Goal: Answer question/provide support

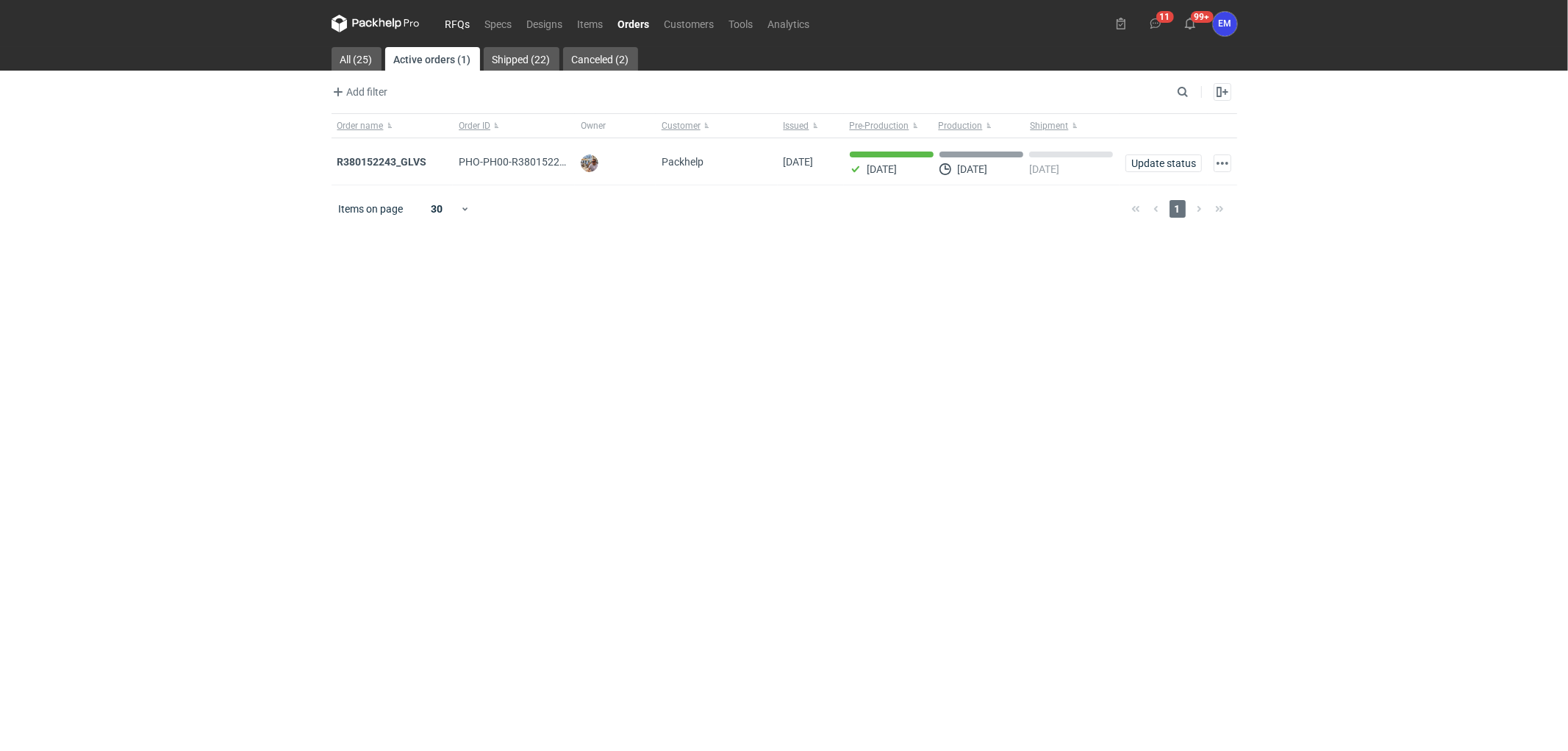
click at [440, 23] on link "RFQs" at bounding box center [457, 23] width 39 height 18
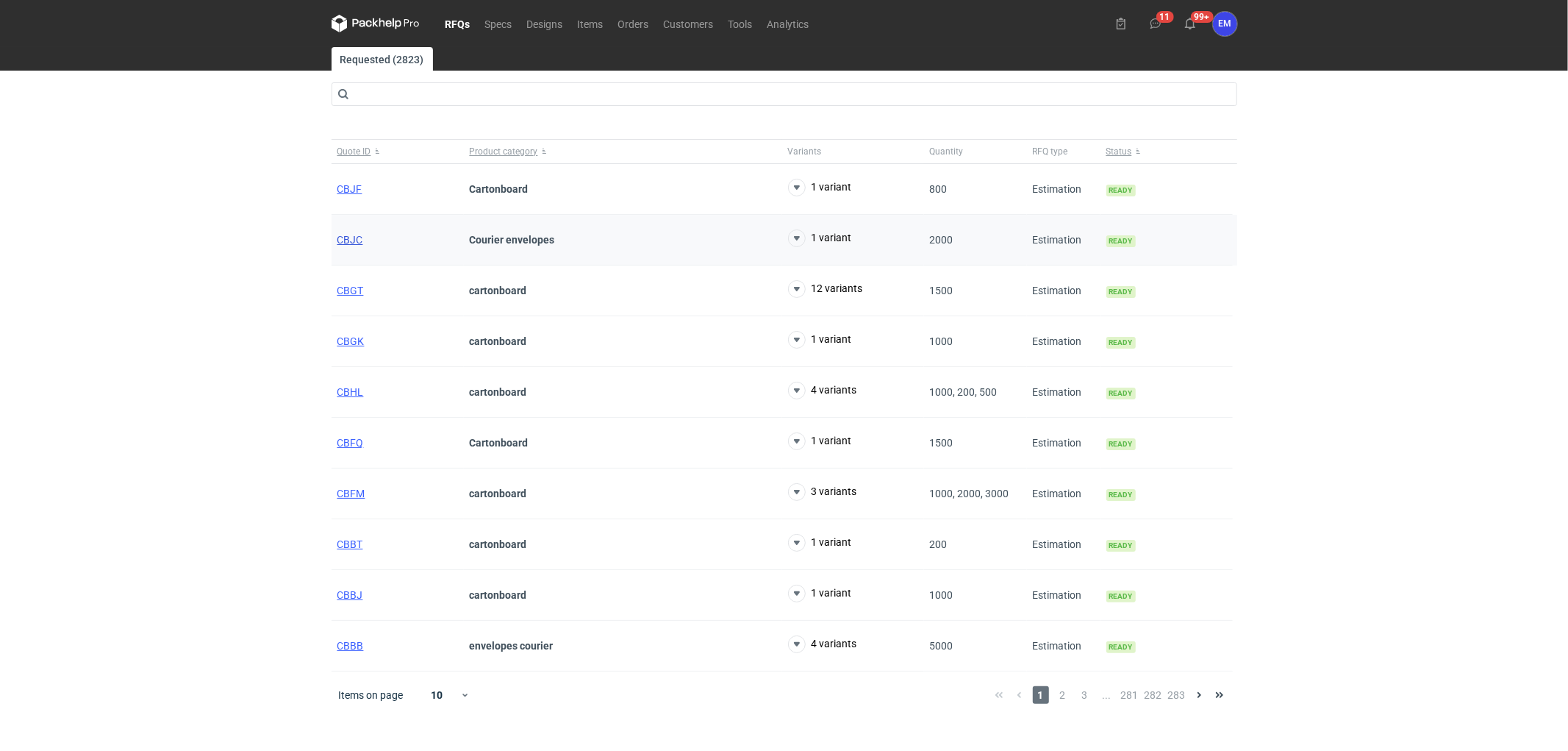
click at [354, 243] on span "CBJC" at bounding box center [350, 239] width 26 height 12
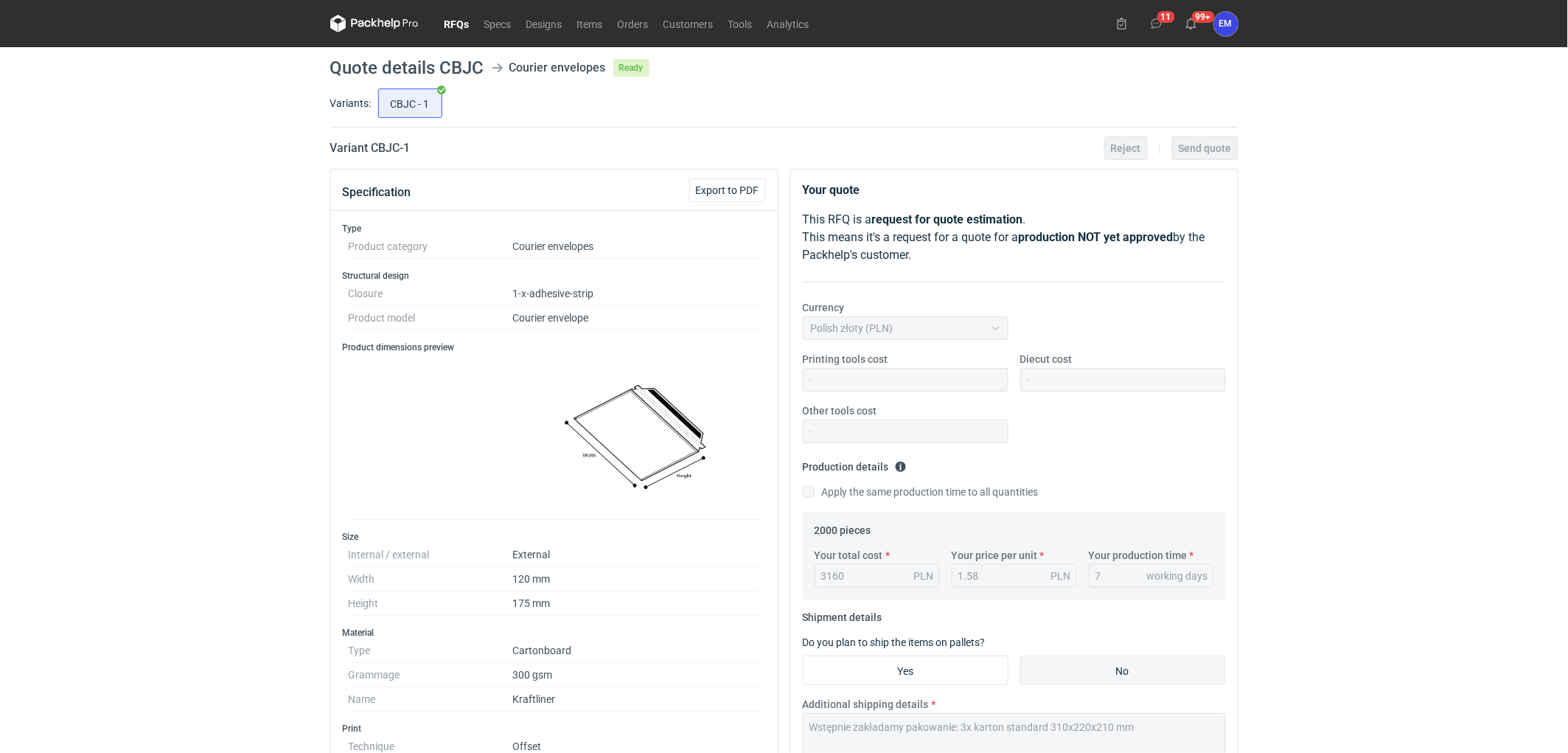
click at [442, 23] on link "RFQs" at bounding box center [456, 23] width 40 height 18
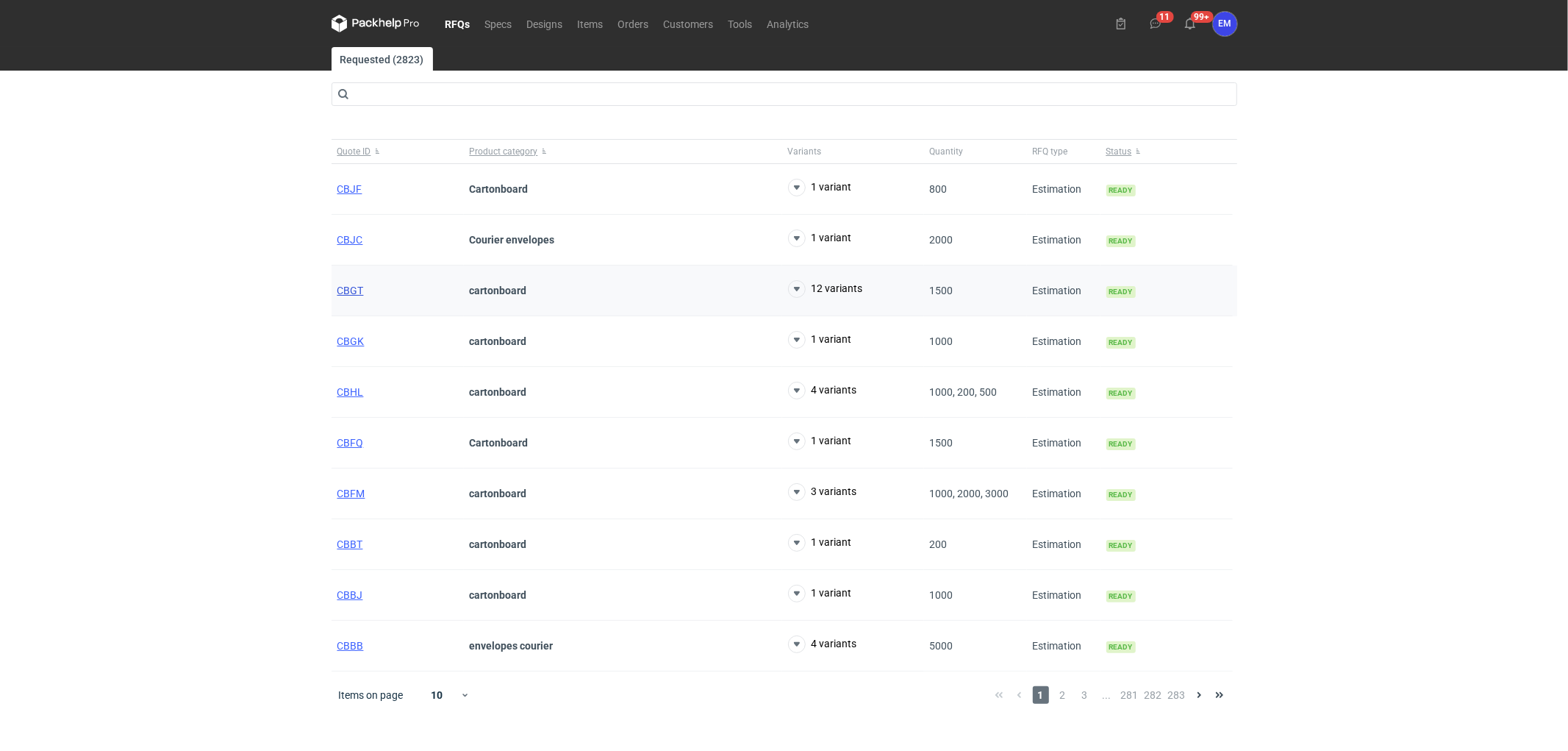
click at [338, 291] on span "CBGT" at bounding box center [350, 290] width 27 height 12
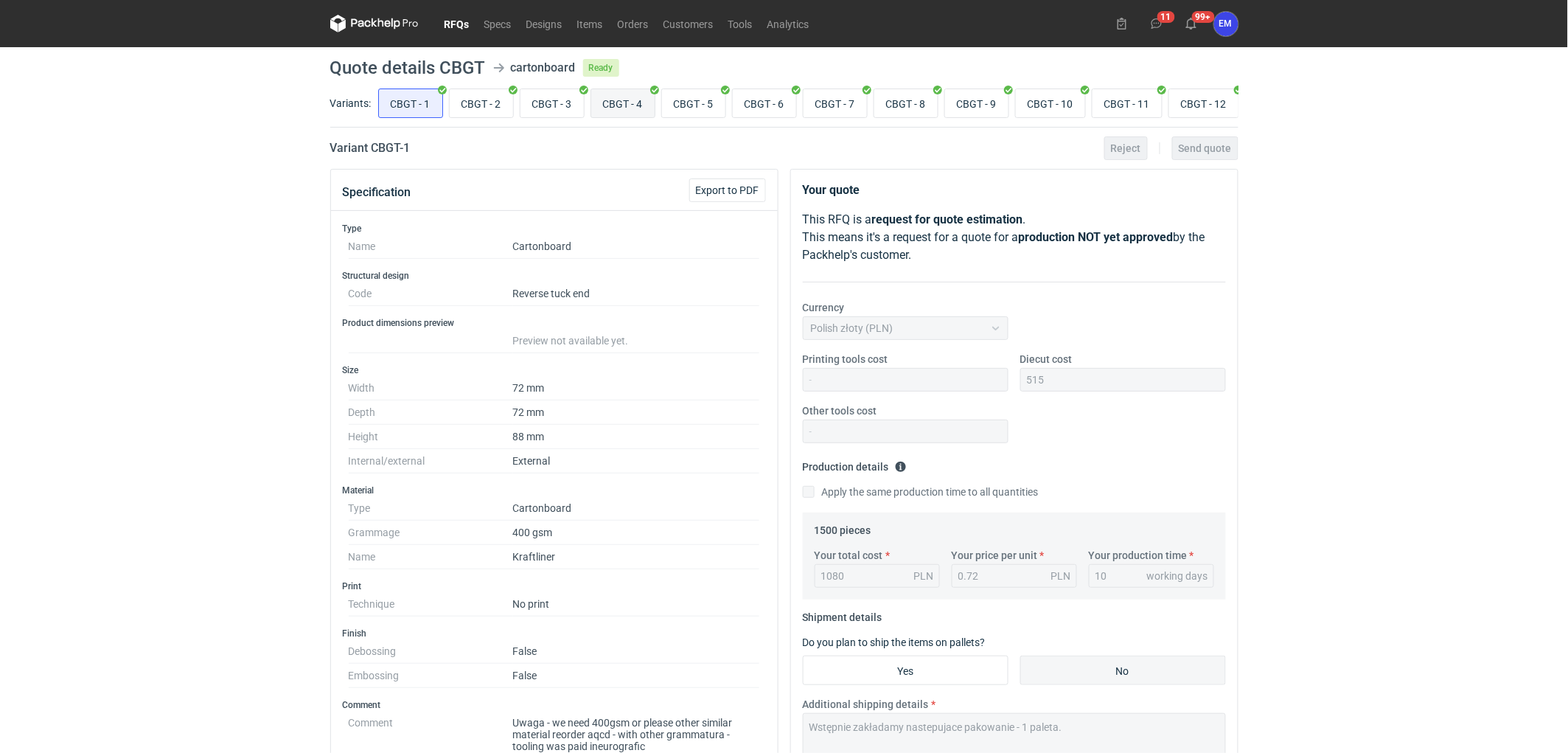
click at [632, 106] on input "CBGT - 4" at bounding box center [623, 103] width 64 height 28
radio input "true"
click at [696, 106] on input "CBGT - 5" at bounding box center [694, 103] width 64 height 28
radio input "true"
click at [744, 94] on input "CBGT - 6" at bounding box center [765, 103] width 64 height 28
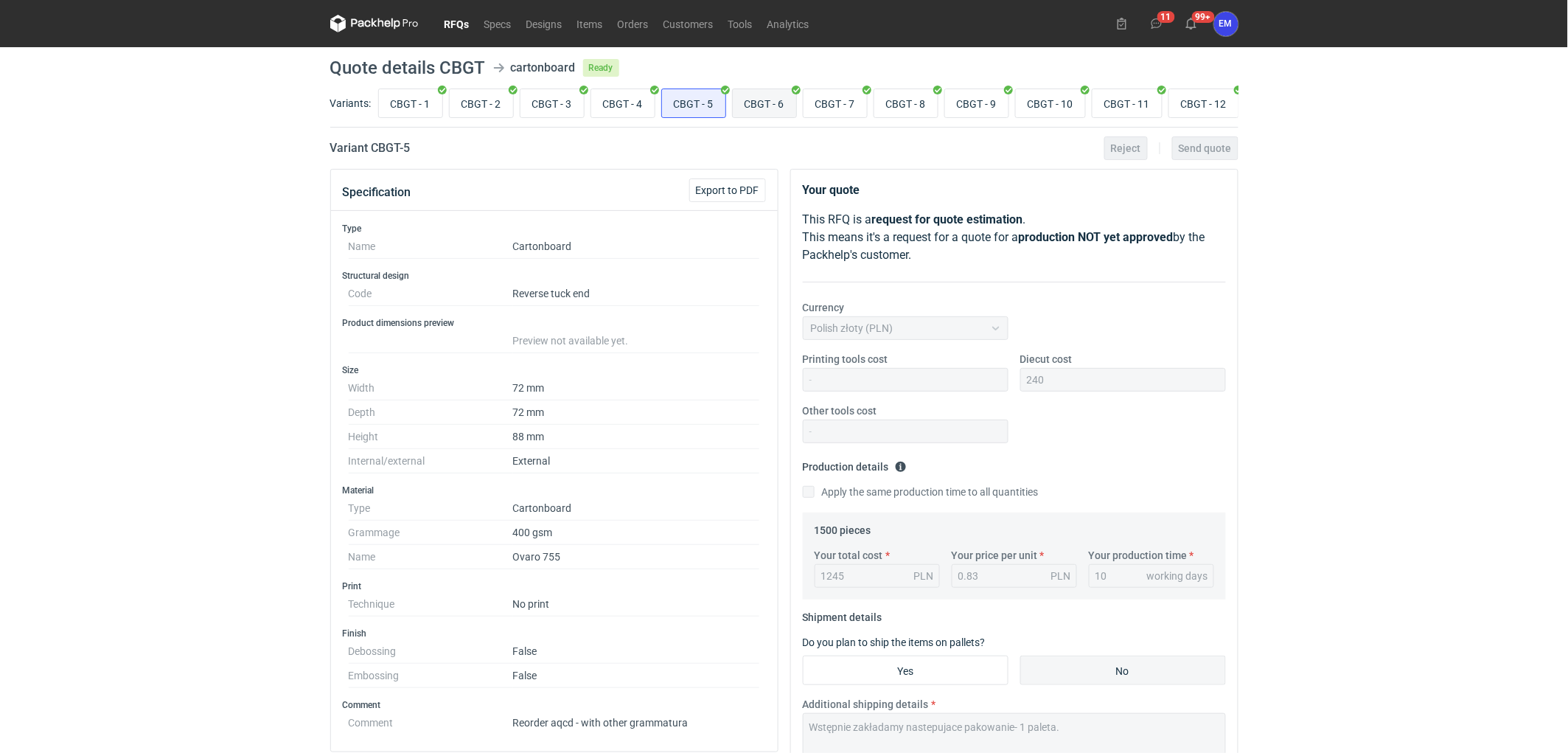
radio input "true"
click at [826, 113] on input "CBGT - 7" at bounding box center [835, 103] width 64 height 28
radio input "true"
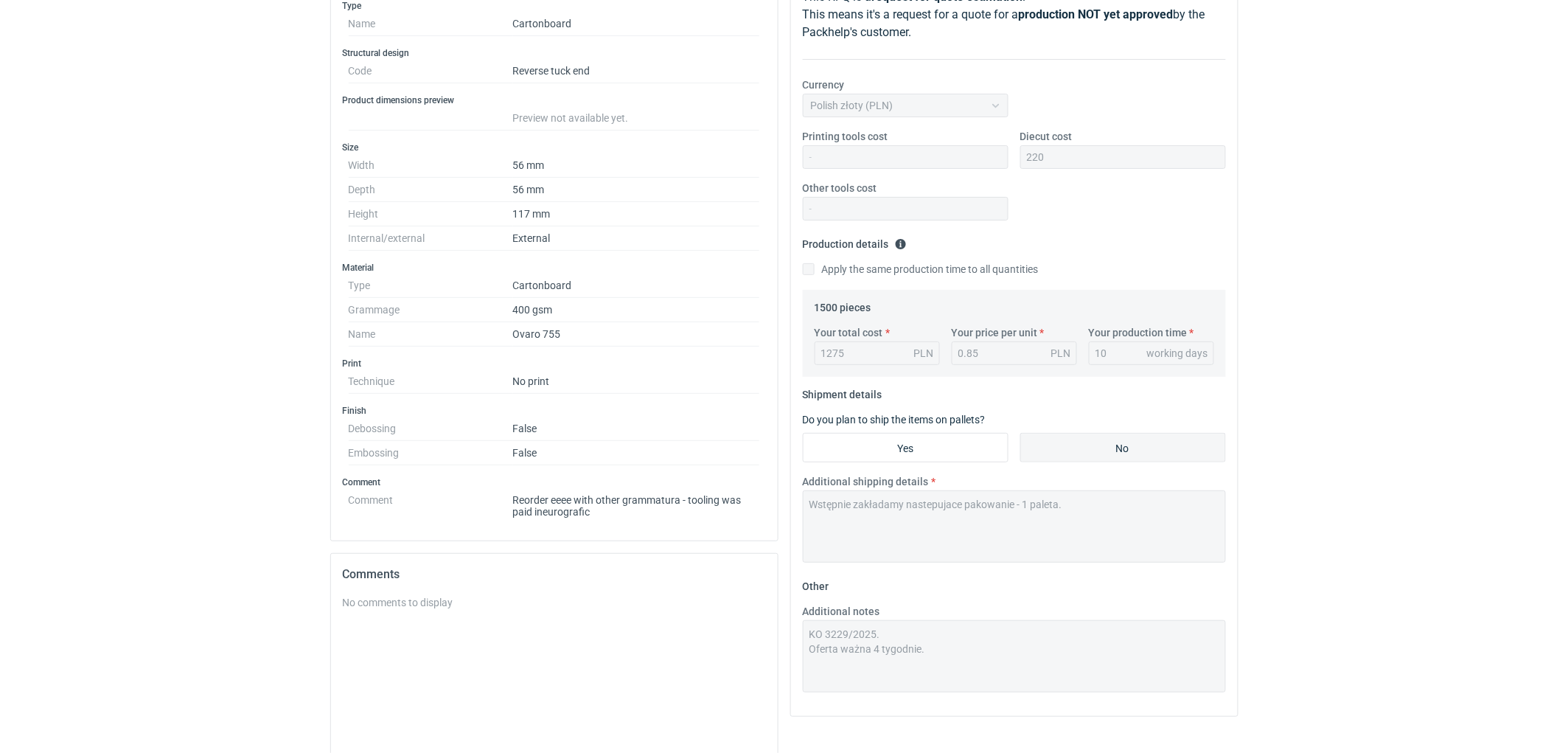
scroll to position [54, 0]
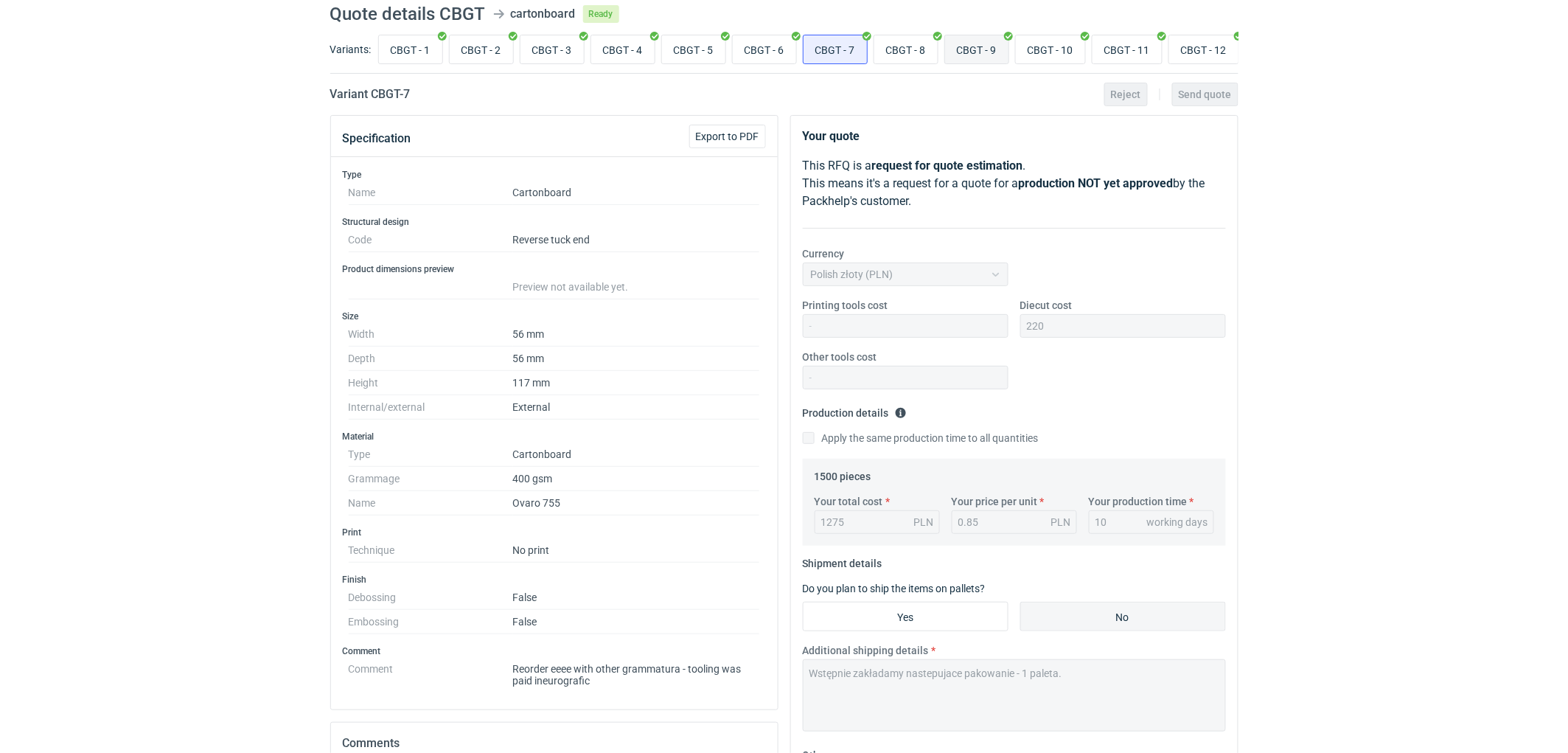
click at [966, 47] on input "CBGT - 9" at bounding box center [976, 49] width 64 height 28
radio input "true"
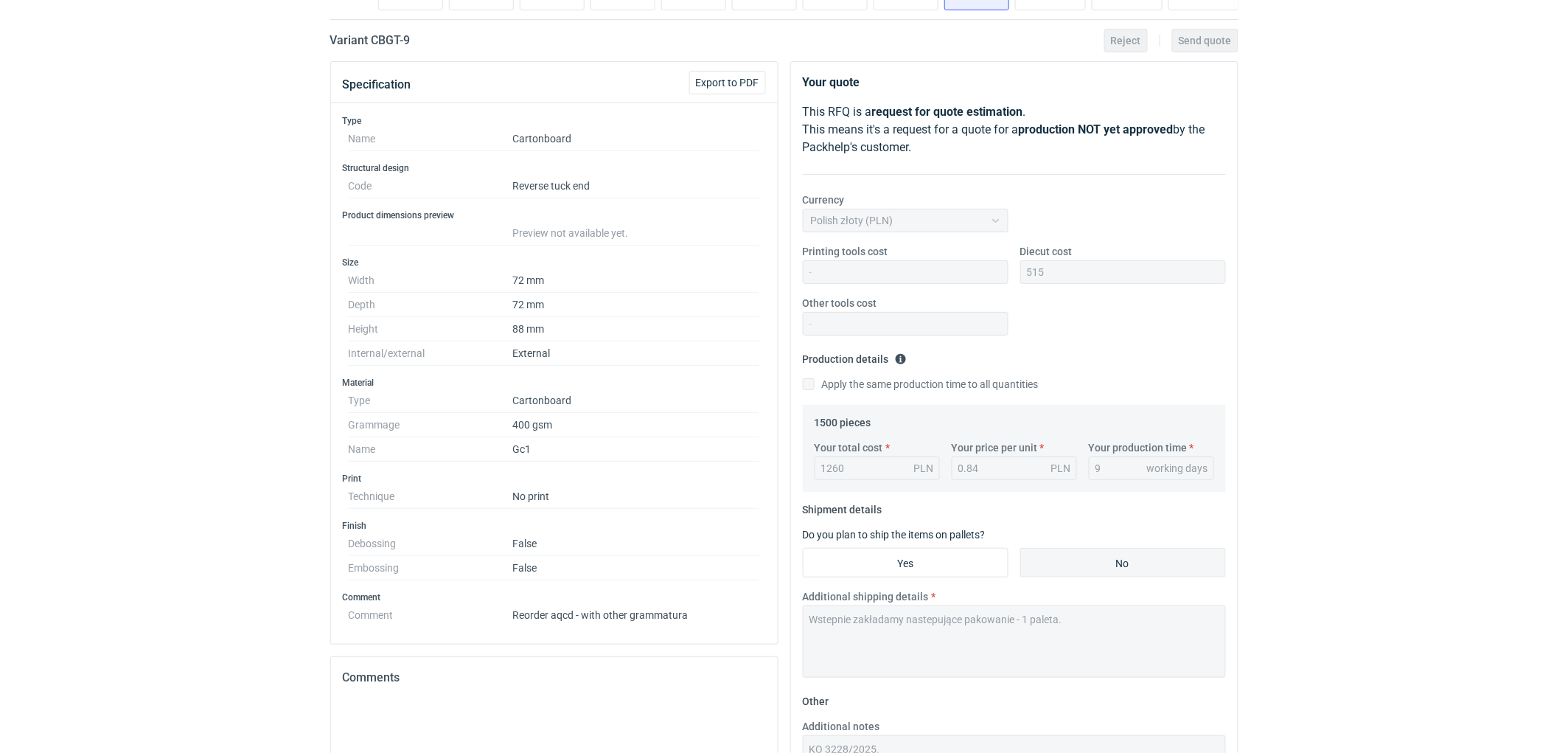
scroll to position [369, 0]
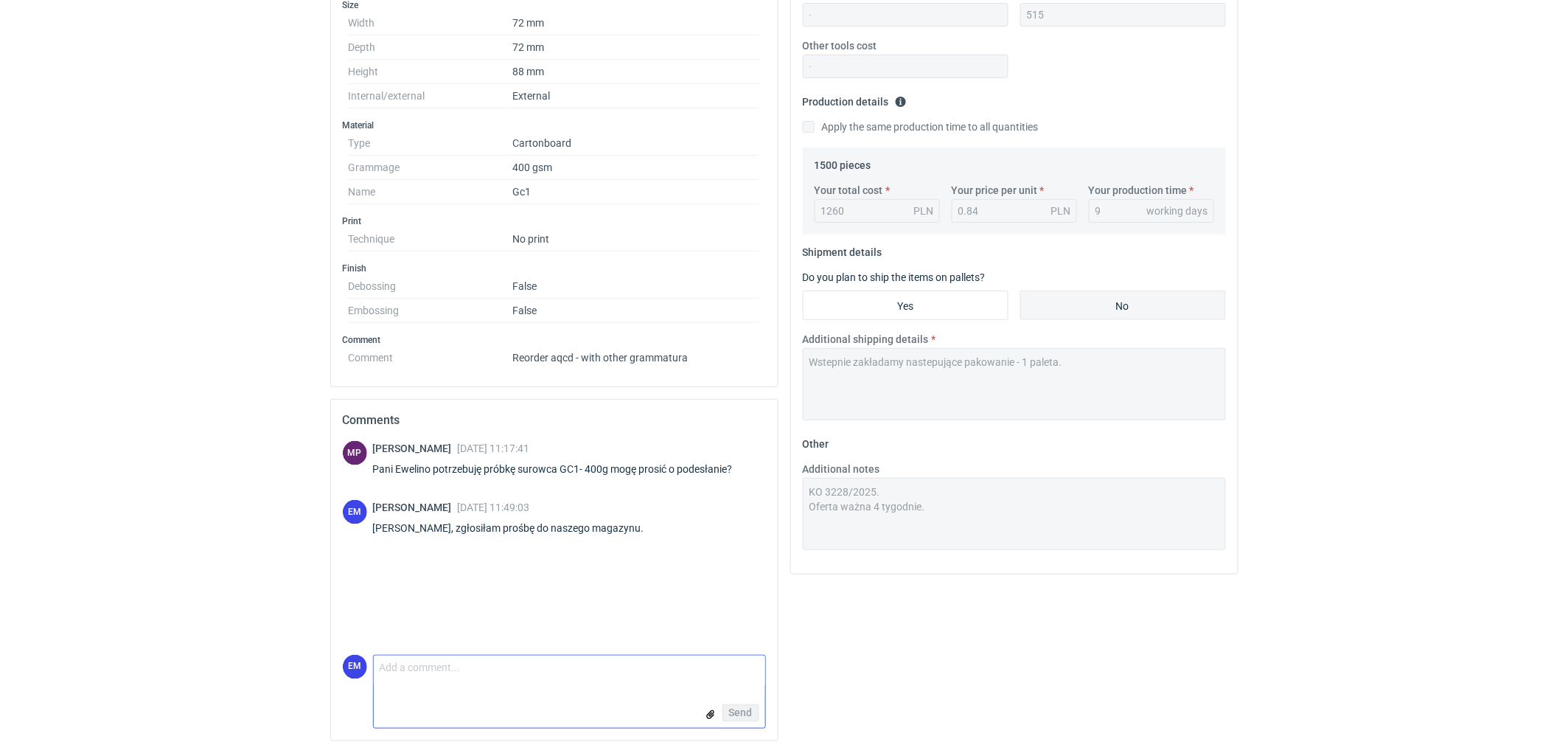
click at [465, 668] on textarea "Comment message" at bounding box center [569, 671] width 392 height 31
click at [467, 672] on textarea "Dzień dobry, dzisiaij wyślemy przesyłke z próbką surowca- GC1 400g" at bounding box center [569, 671] width 392 height 31
click at [967, 635] on div "Your quote This RFQ is a request for quote estimation . This means it's a reque…" at bounding box center [1014, 278] width 460 height 949
click at [728, 676] on textarea "Dzień dobry, [DATE] wyślemy przesyłke z próbką surowca- GC1 400g" at bounding box center [569, 671] width 392 height 31
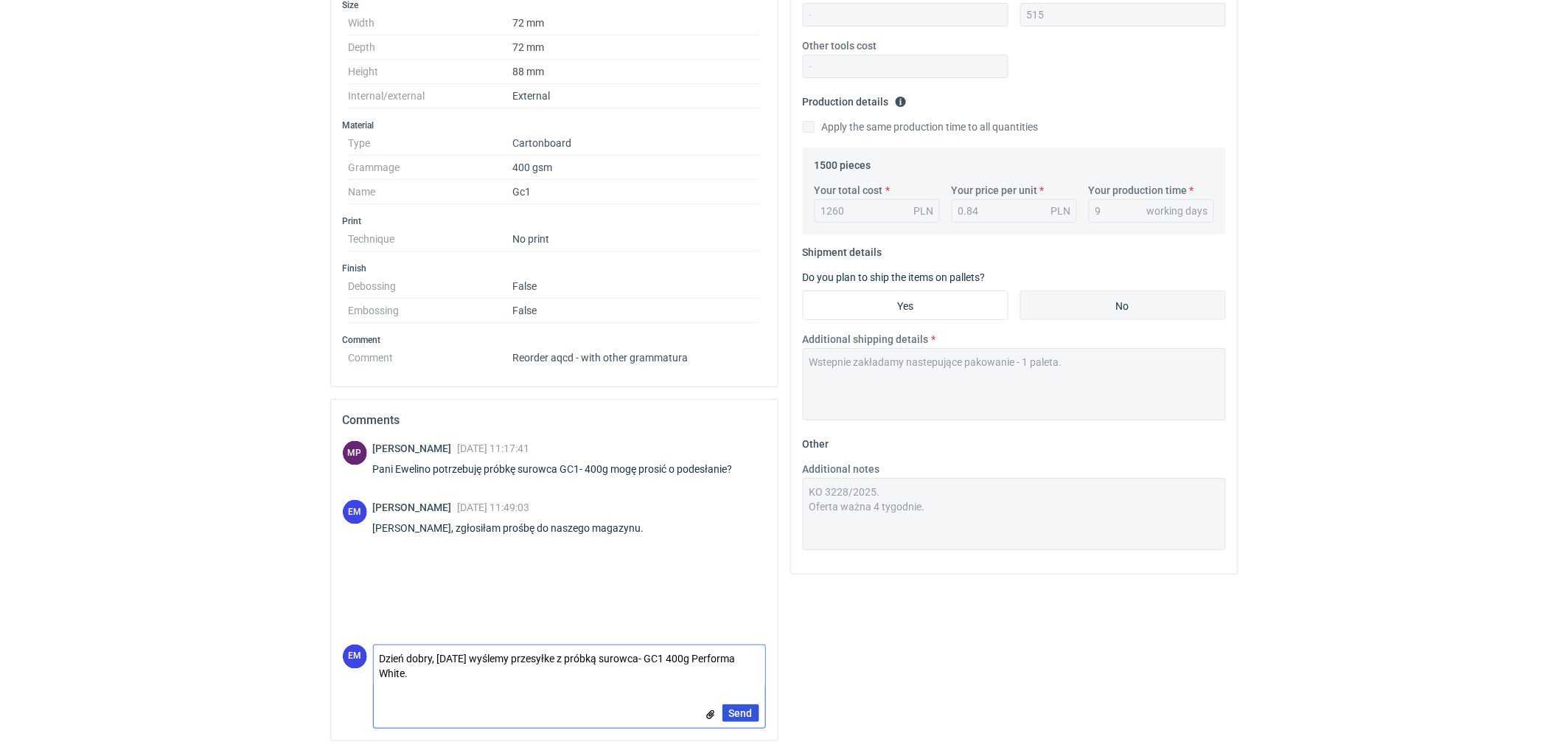
type textarea "Dzień dobry, [DATE] wyślemy przesyłke z próbką surowca- GC1 400g Performa White."
click at [743, 712] on span "Send" at bounding box center [740, 713] width 23 height 11
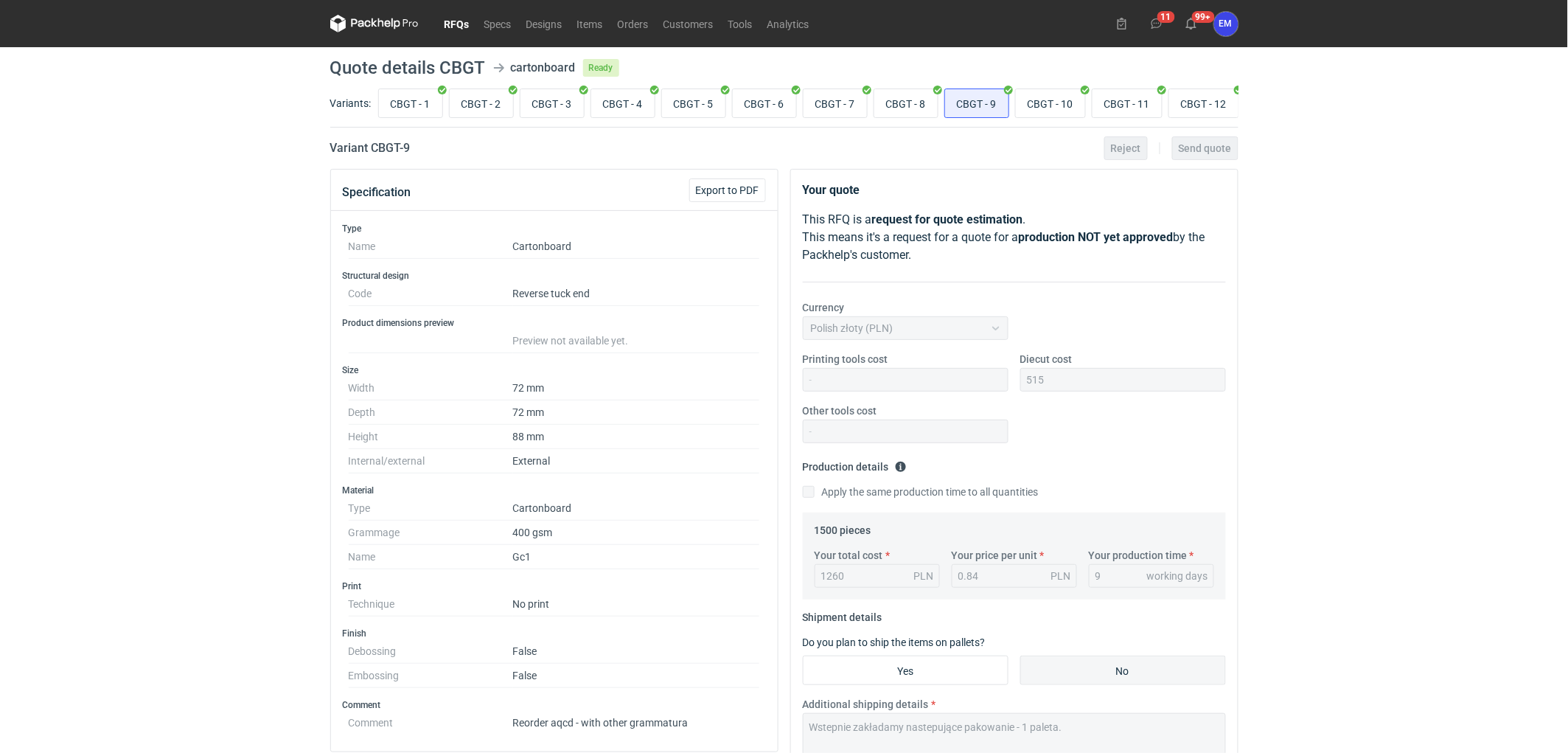
click at [239, 233] on div "RFQs Specs Designs Items Orders Customers Tools Analytics 11 99+ EM [PERSON_NAM…" at bounding box center [784, 376] width 1568 height 753
